Goal: Transaction & Acquisition: Book appointment/travel/reservation

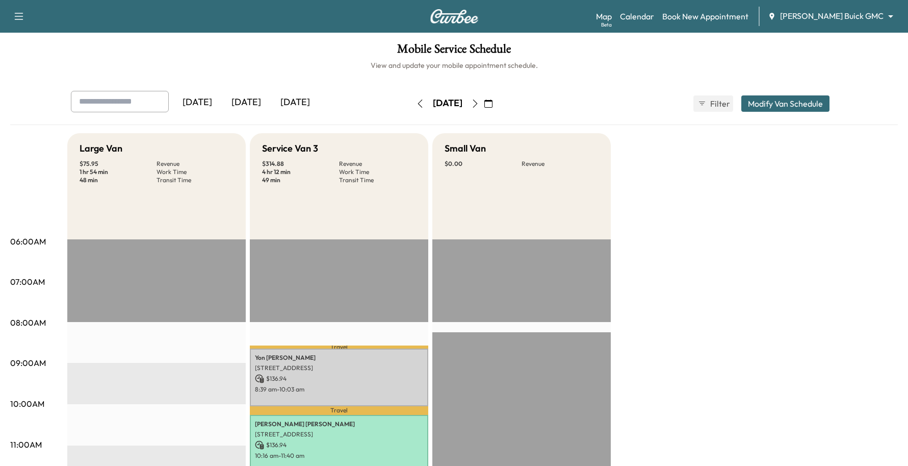
scroll to position [191, 0]
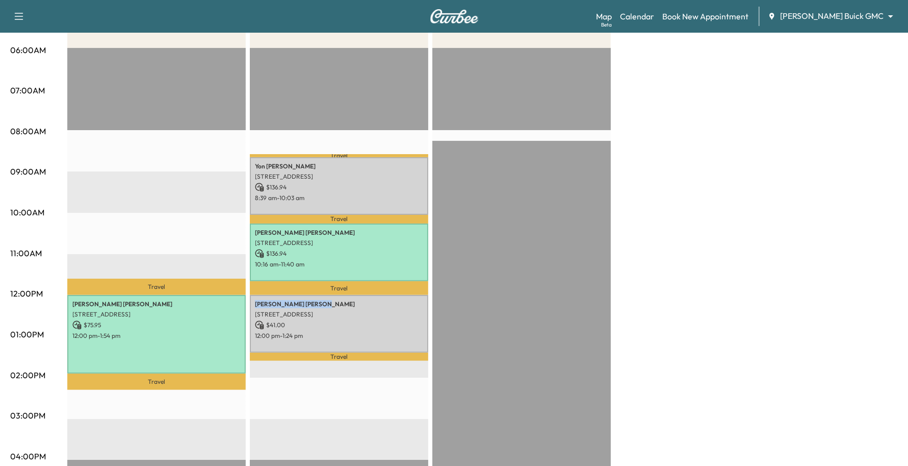
click at [839, 9] on body "Support Log Out Map Beta Calendar Book New Appointment [PERSON_NAME] Buick GMC …" at bounding box center [454, 42] width 908 height 466
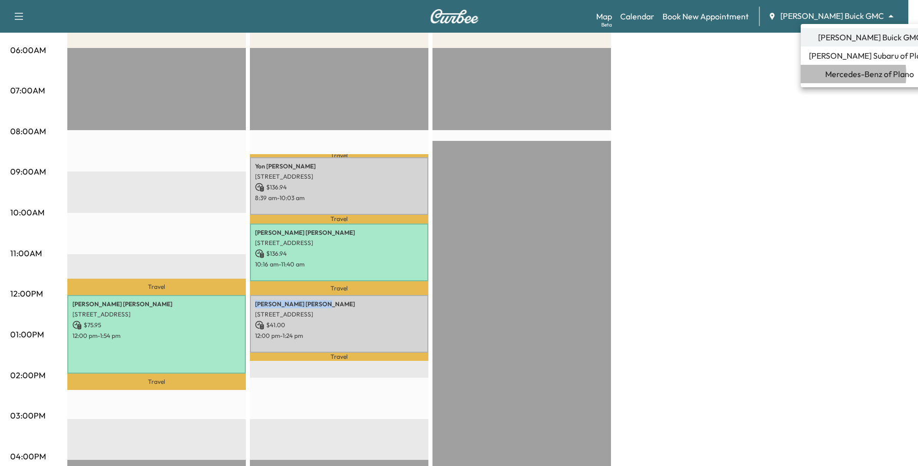
click at [827, 74] on span "Mercedes-Benz of Plano" at bounding box center [869, 74] width 89 height 12
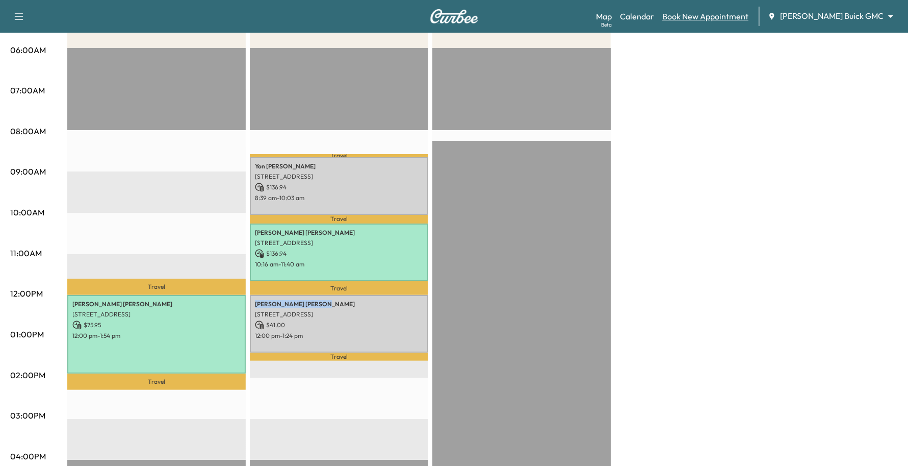
click at [749, 18] on link "Book New Appointment" at bounding box center [705, 16] width 86 height 12
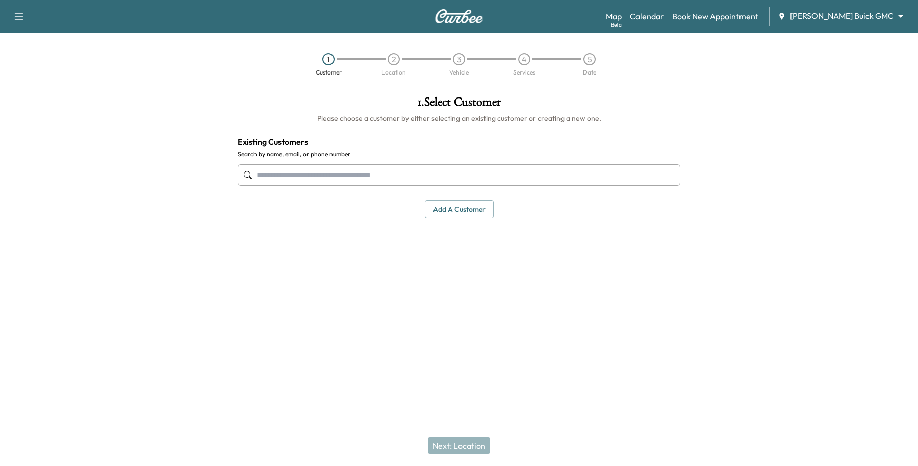
click at [351, 169] on input "text" at bounding box center [459, 174] width 443 height 21
type input "*********"
click at [350, 171] on input "text" at bounding box center [459, 174] width 443 height 21
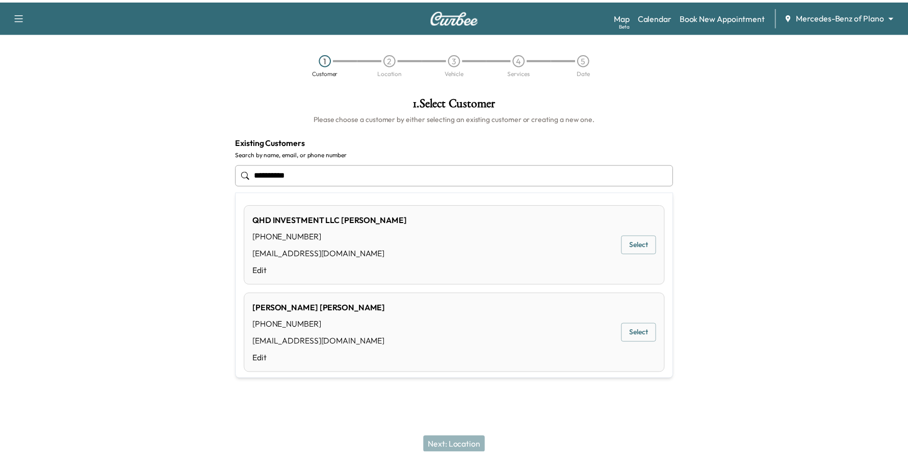
scroll to position [7, 0]
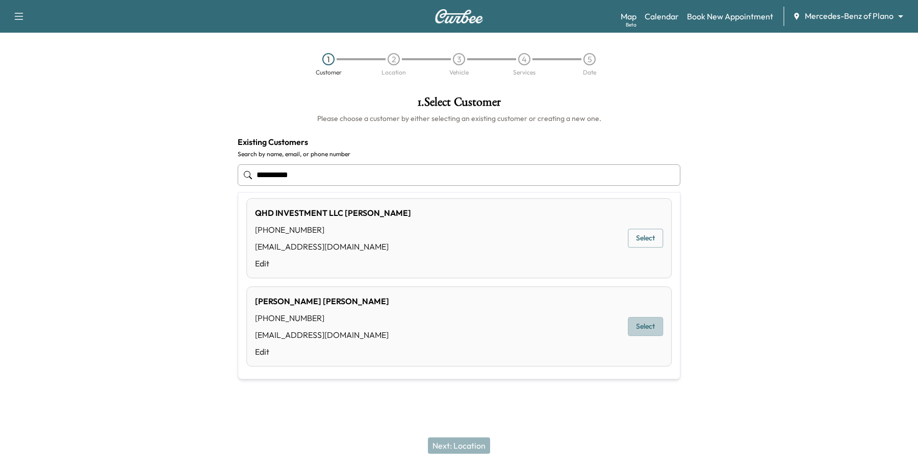
click at [646, 324] on button "Select" at bounding box center [645, 326] width 35 height 19
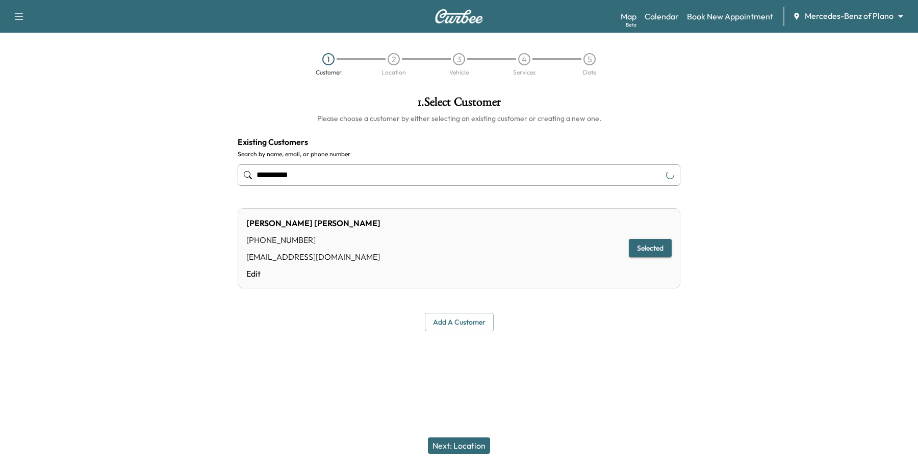
type input "**********"
click at [468, 442] on button "Next: Location" at bounding box center [459, 445] width 62 height 16
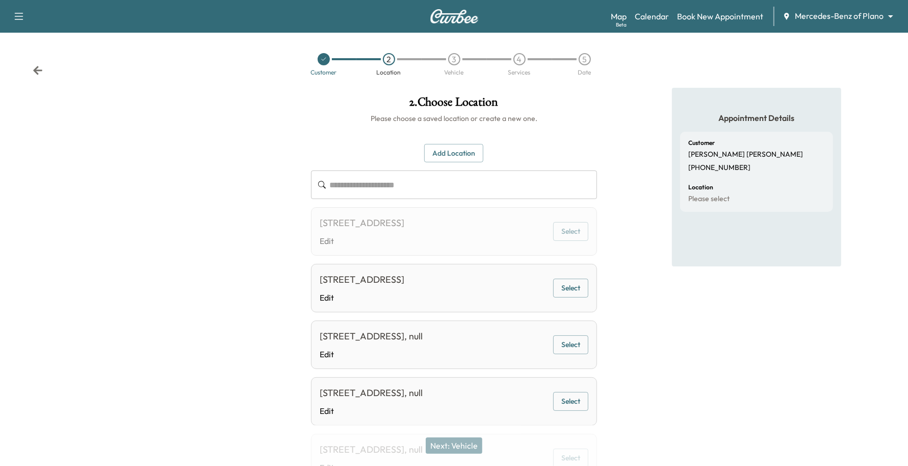
click at [567, 290] on button "Select" at bounding box center [570, 287] width 35 height 19
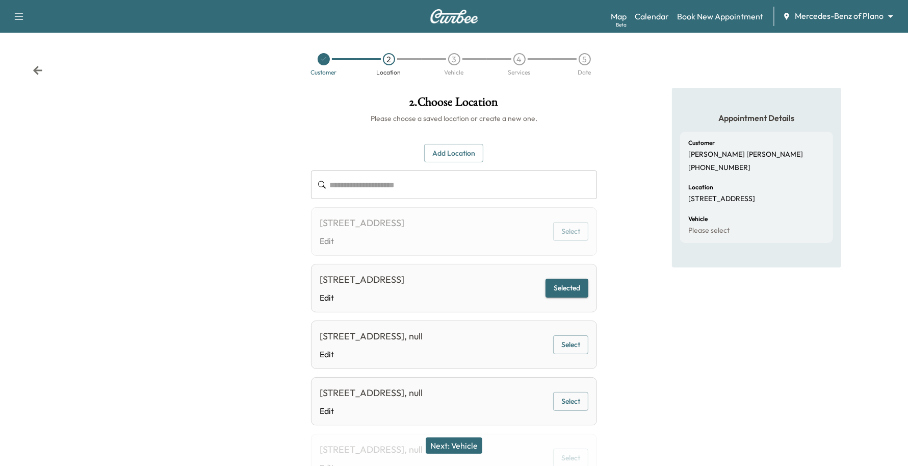
click at [464, 443] on button "Next: Vehicle" at bounding box center [454, 445] width 57 height 16
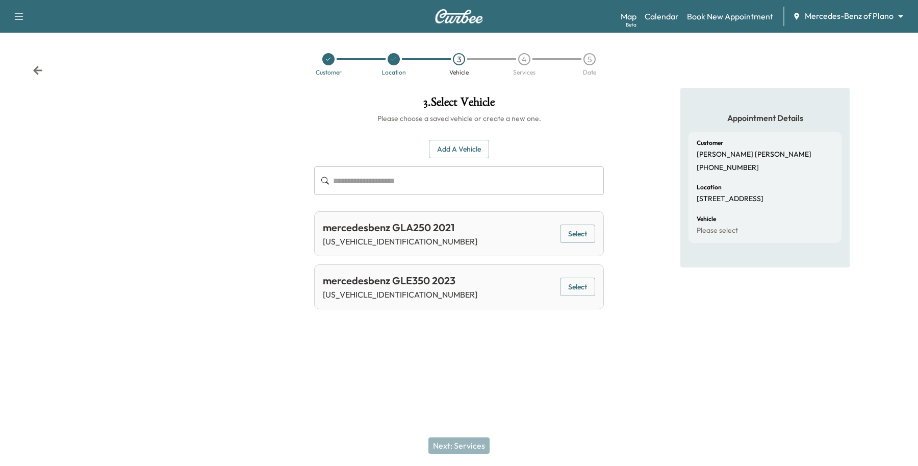
click at [581, 283] on button "Select" at bounding box center [577, 286] width 35 height 19
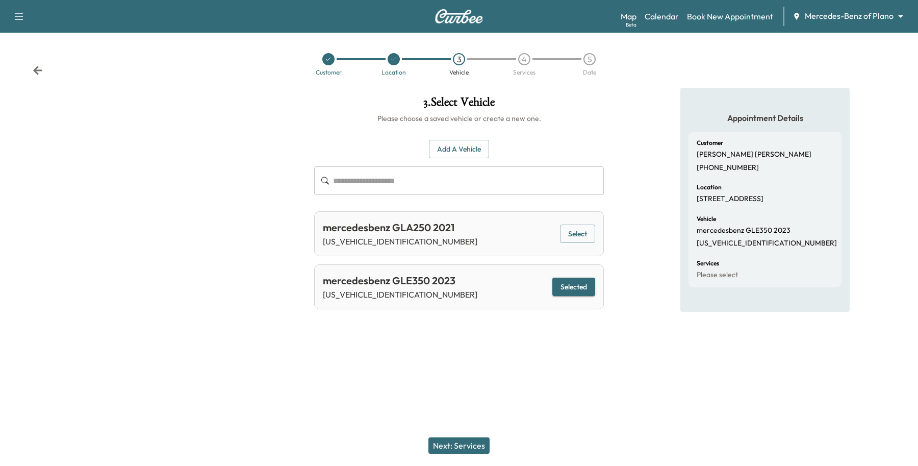
click at [437, 450] on button "Next: Services" at bounding box center [458, 445] width 61 height 16
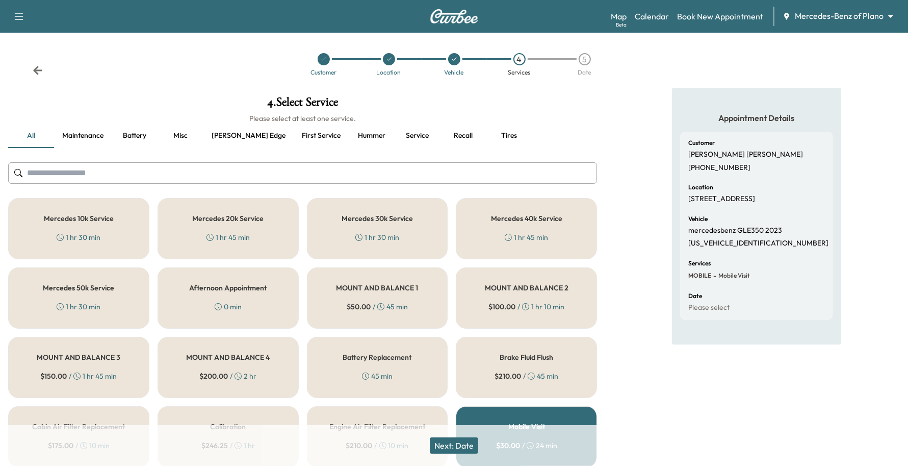
click at [388, 222] on h5 "Mercedes 30k Service" at bounding box center [377, 218] width 71 height 7
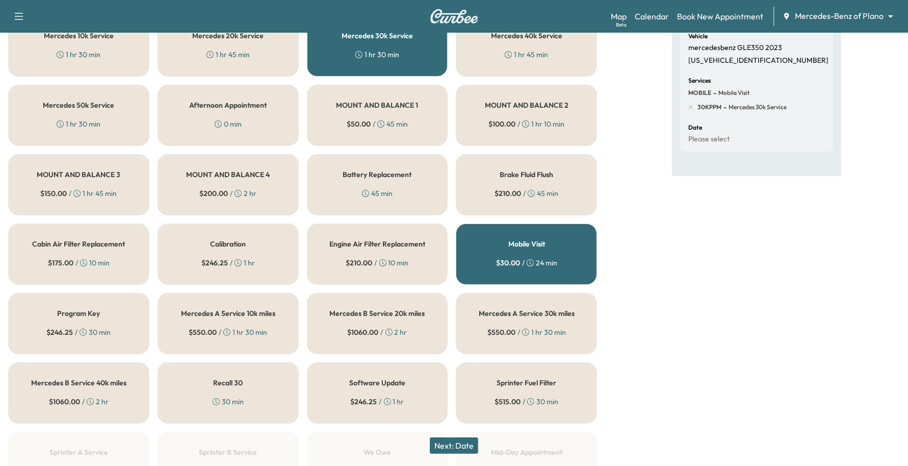
scroll to position [64, 0]
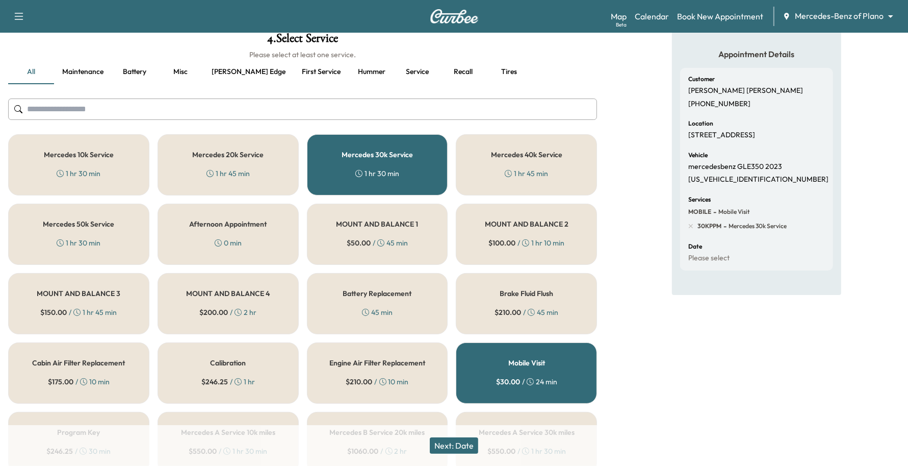
click at [449, 445] on button "Next: Date" at bounding box center [454, 445] width 48 height 16
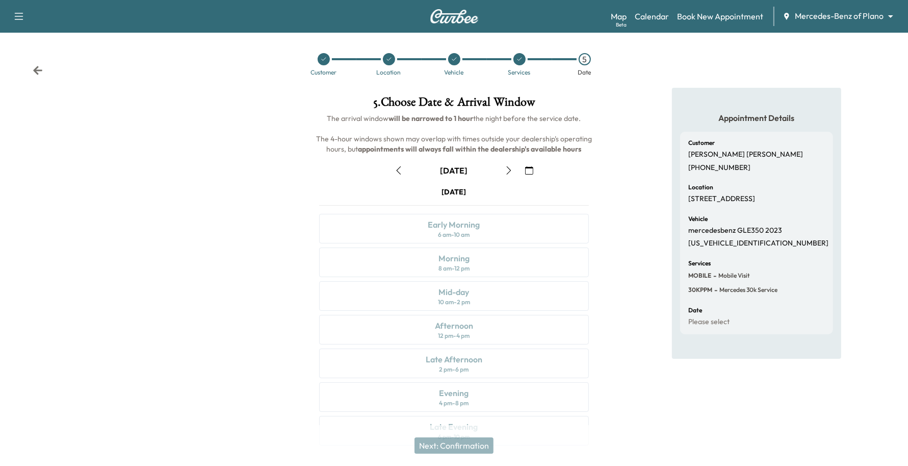
click at [529, 167] on icon "button" at bounding box center [529, 170] width 8 height 8
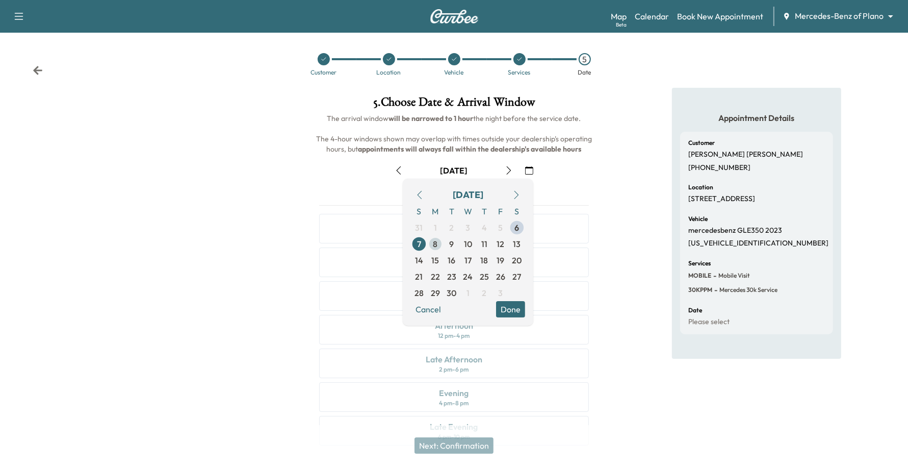
click at [440, 240] on span "8" at bounding box center [435, 244] width 16 height 16
drag, startPoint x: 503, startPoint y: 307, endPoint x: 492, endPoint y: 315, distance: 13.9
click at [503, 310] on button "Done" at bounding box center [510, 309] width 29 height 16
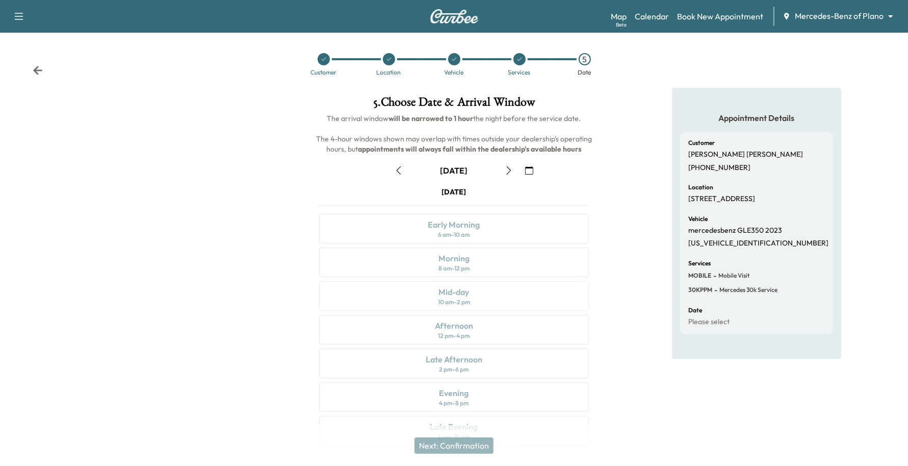
click at [514, 166] on button "button" at bounding box center [508, 170] width 17 height 16
click at [396, 175] on button "button" at bounding box center [398, 170] width 17 height 16
